Goal: Information Seeking & Learning: Learn about a topic

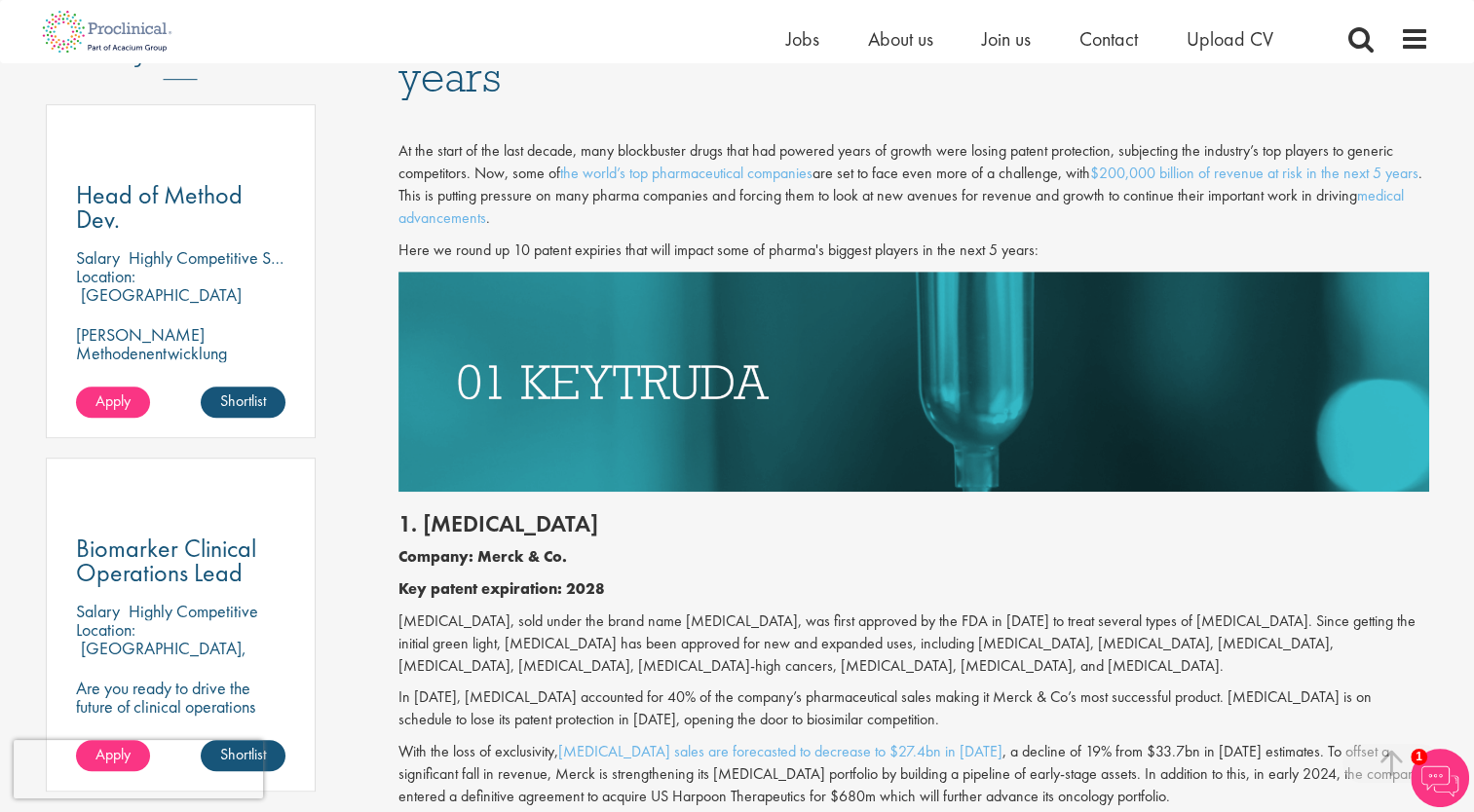
scroll to position [1067, 0]
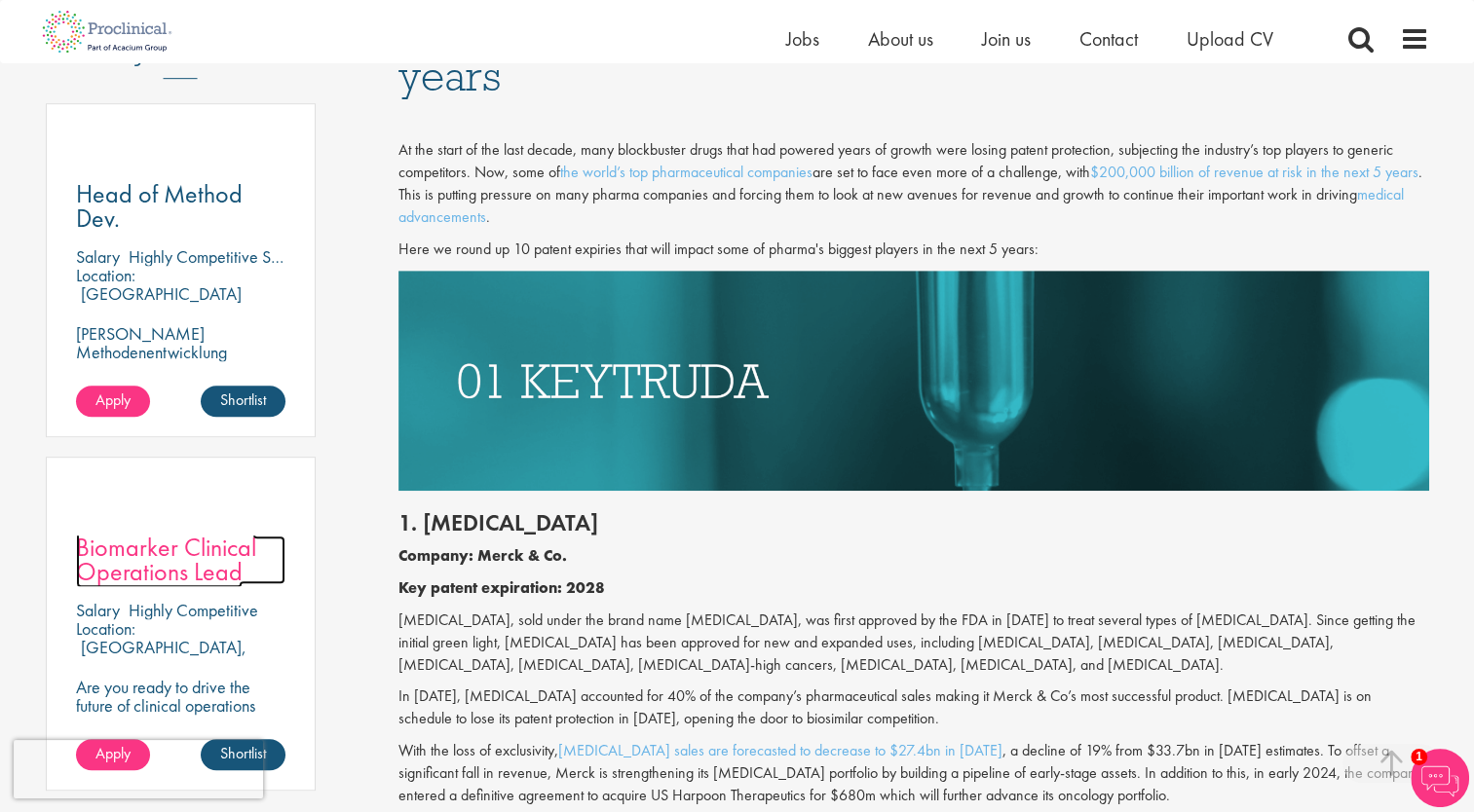
click at [149, 531] on span "Biomarker Clinical Operations Lead" at bounding box center [166, 560] width 180 height 58
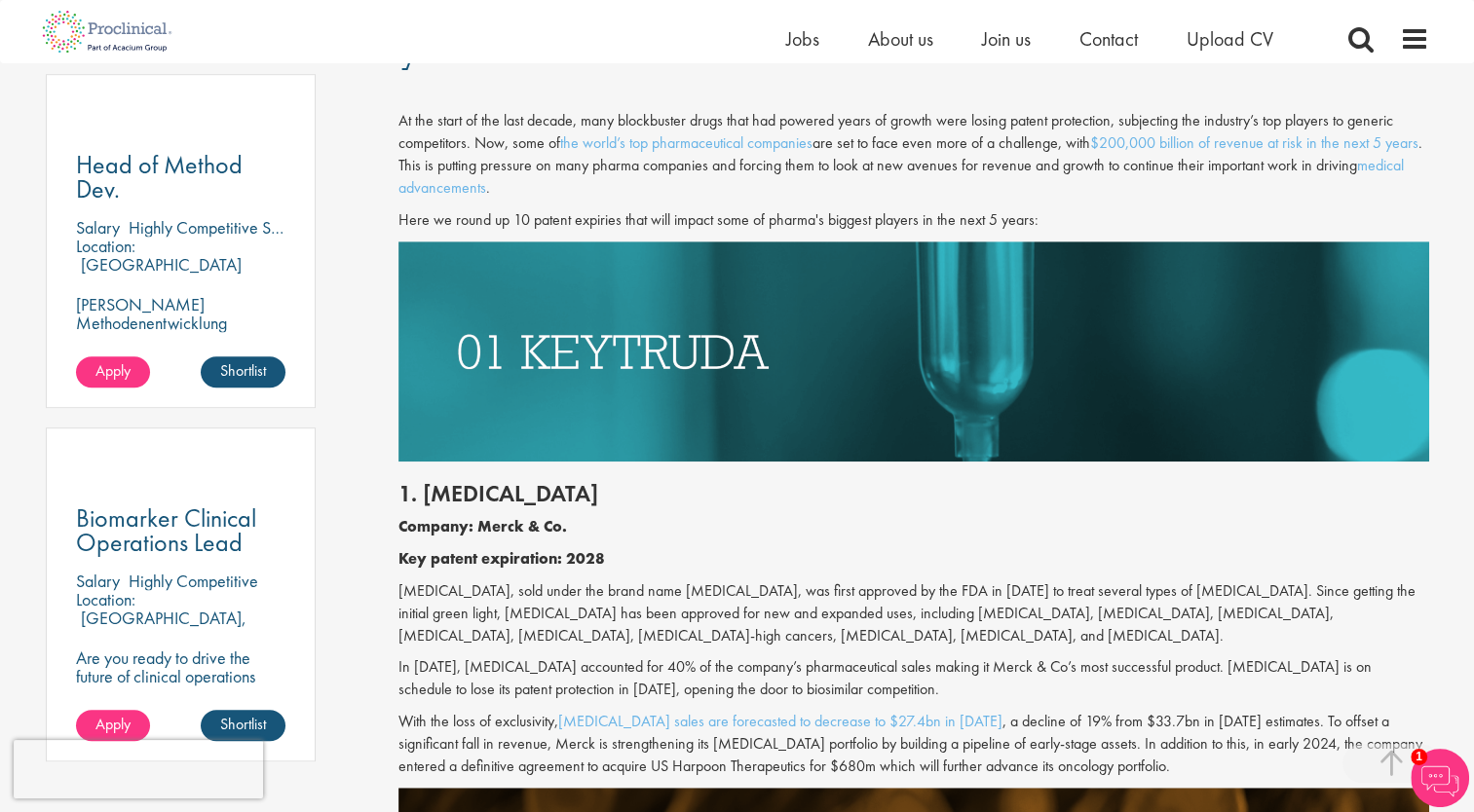
scroll to position [1099, 0]
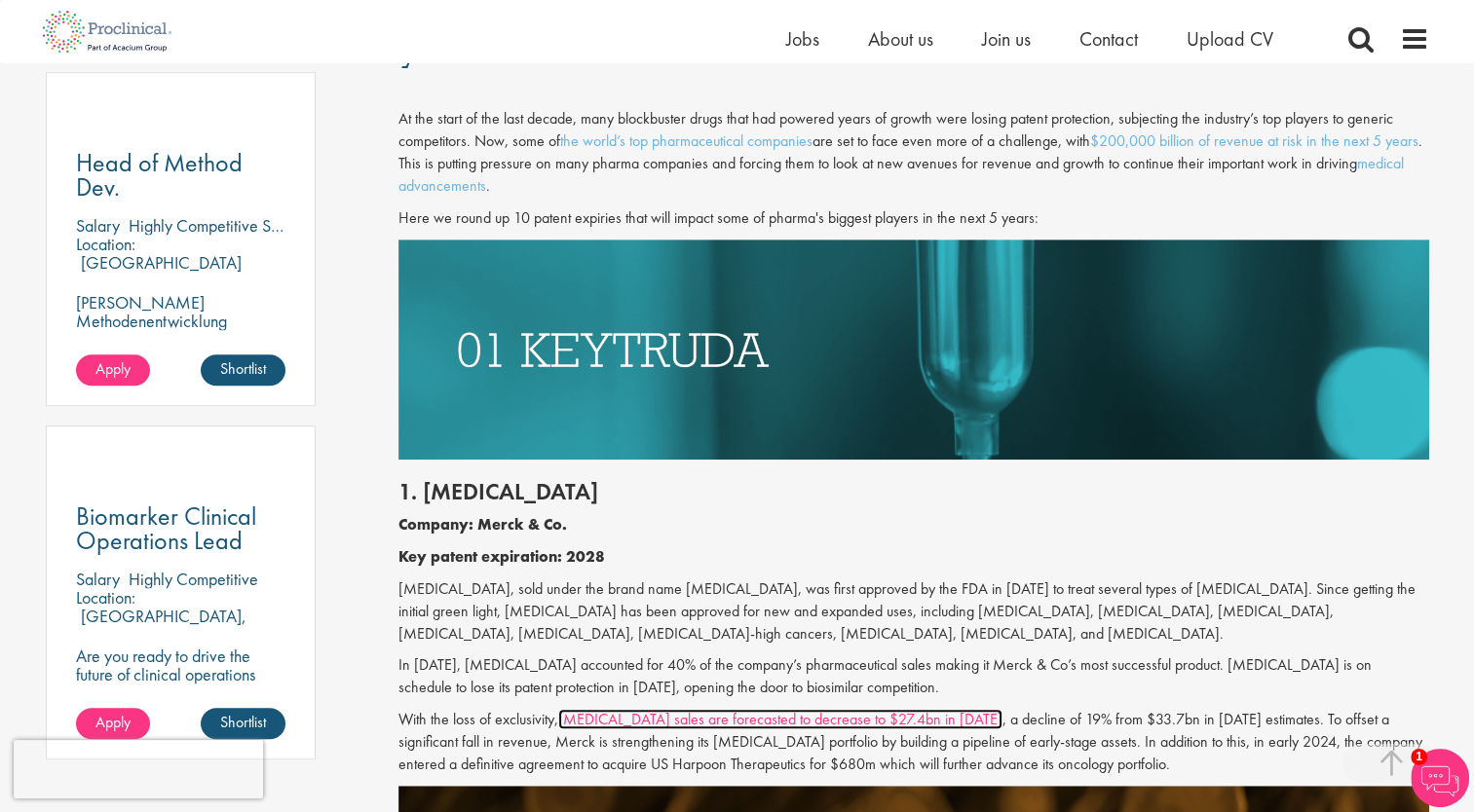
click at [663, 720] on link "[MEDICAL_DATA] sales are forecasted to decrease to $27.4bn in [DATE]" at bounding box center [780, 719] width 444 height 21
